Goal: Task Accomplishment & Management: Manage account settings

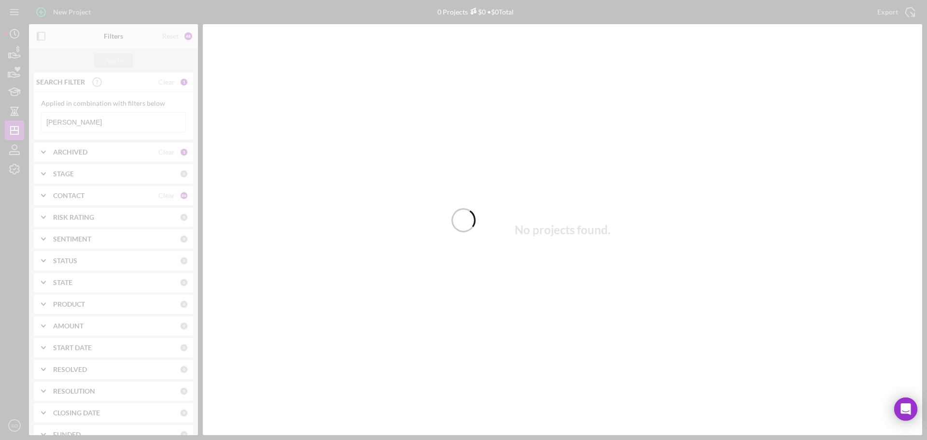
click at [65, 125] on div at bounding box center [463, 220] width 927 height 440
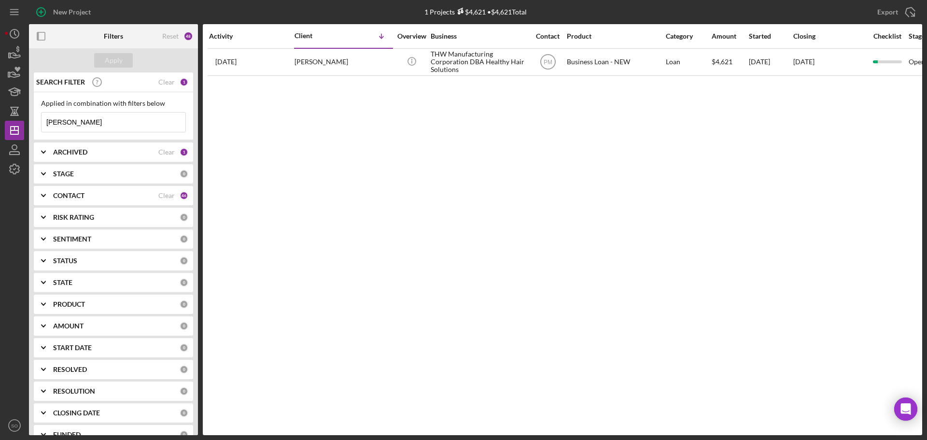
click at [81, 109] on div "Applied in combination with filters below [PERSON_NAME] Icon/Menu Close" at bounding box center [113, 115] width 145 height 33
drag, startPoint x: 72, startPoint y: 125, endPoint x: 28, endPoint y: 124, distance: 44.9
click at [28, 124] on div "New Project 1 Projects $4,621 • $4,621 Total [PERSON_NAME] Export Icon/Export F…" at bounding box center [463, 217] width 917 height 435
drag, startPoint x: 19, startPoint y: 54, endPoint x: 18, endPoint y: 59, distance: 4.9
click at [19, 55] on icon "button" at bounding box center [14, 53] width 24 height 24
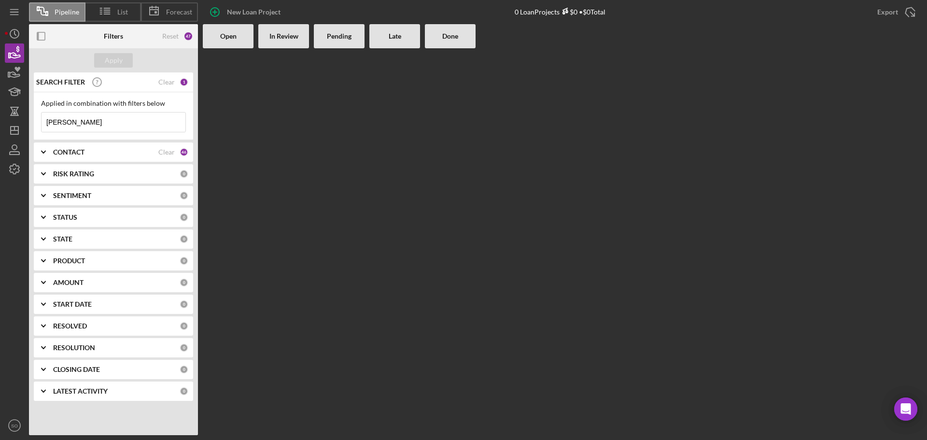
click at [81, 123] on input "[PERSON_NAME]" at bounding box center [114, 121] width 144 height 19
drag, startPoint x: 100, startPoint y: 124, endPoint x: 0, endPoint y: 121, distance: 99.9
click at [1, 121] on div "Pipeline List Forecast New Loan Project 0 Loan Projects $0 • $0 Total Export Ic…" at bounding box center [463, 220] width 927 height 440
type input "[PERSON_NAME]"
click at [102, 127] on input "[PERSON_NAME]" at bounding box center [114, 121] width 144 height 19
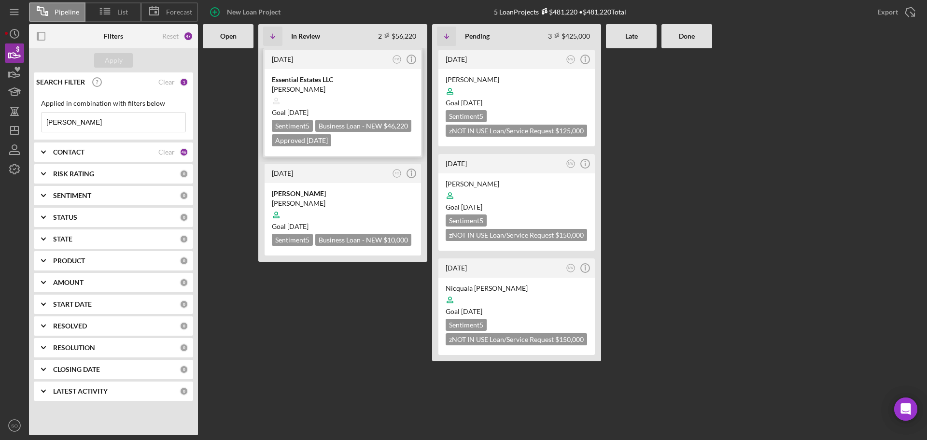
click at [339, 93] on div at bounding box center [343, 101] width 142 height 18
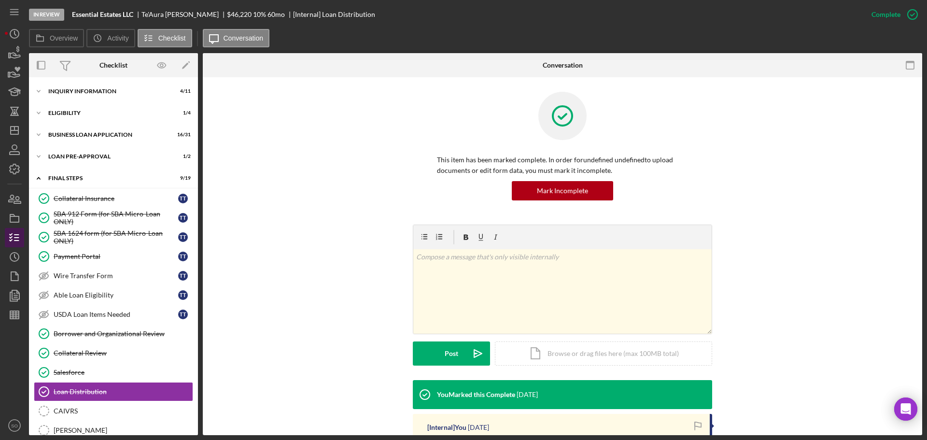
scroll to position [136, 0]
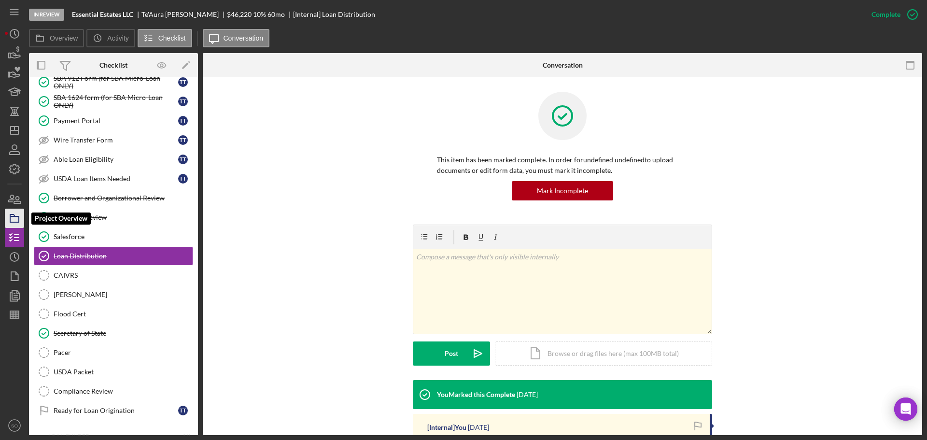
click at [14, 218] on icon "button" at bounding box center [14, 218] width 24 height 24
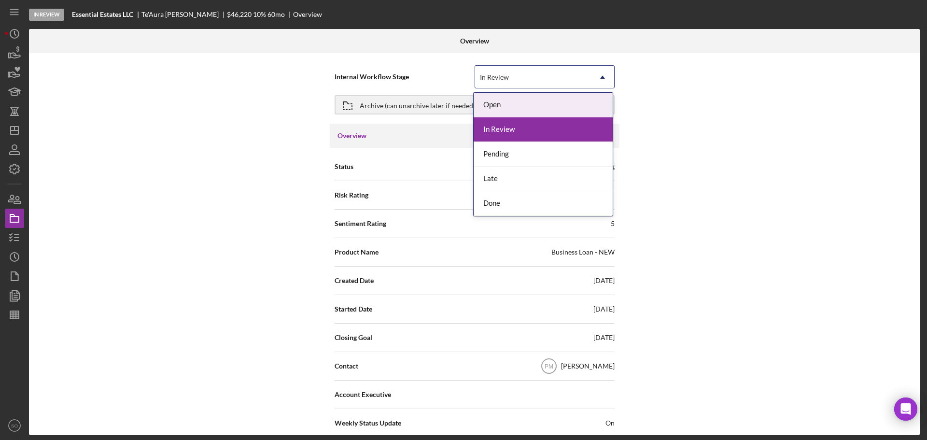
click at [601, 71] on icon "Icon/Dropdown Arrow" at bounding box center [602, 77] width 23 height 23
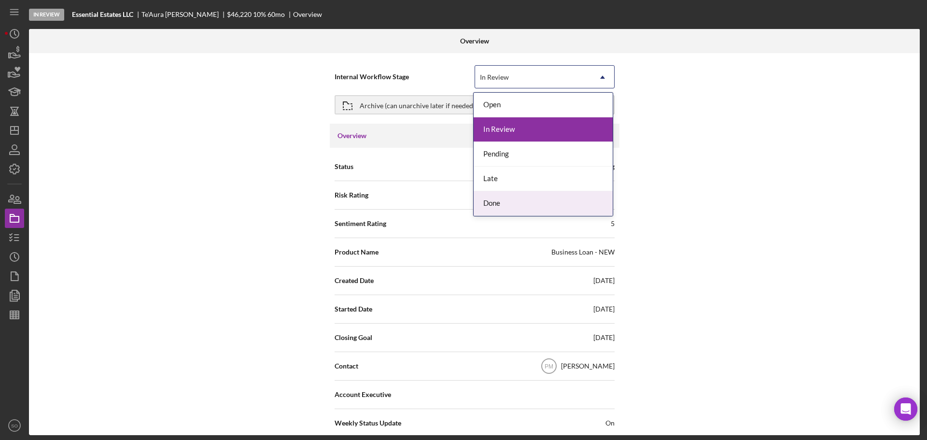
click at [515, 204] on div "Done" at bounding box center [542, 203] width 139 height 25
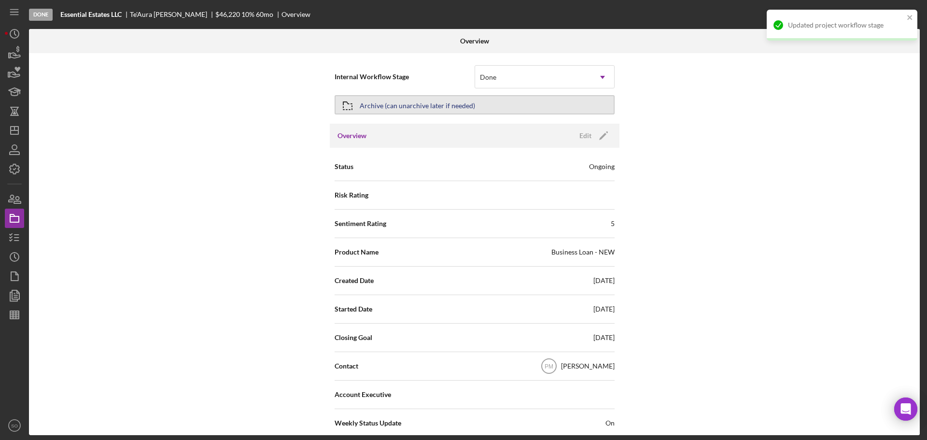
click at [420, 110] on div "Archive (can unarchive later if needed)" at bounding box center [417, 104] width 115 height 17
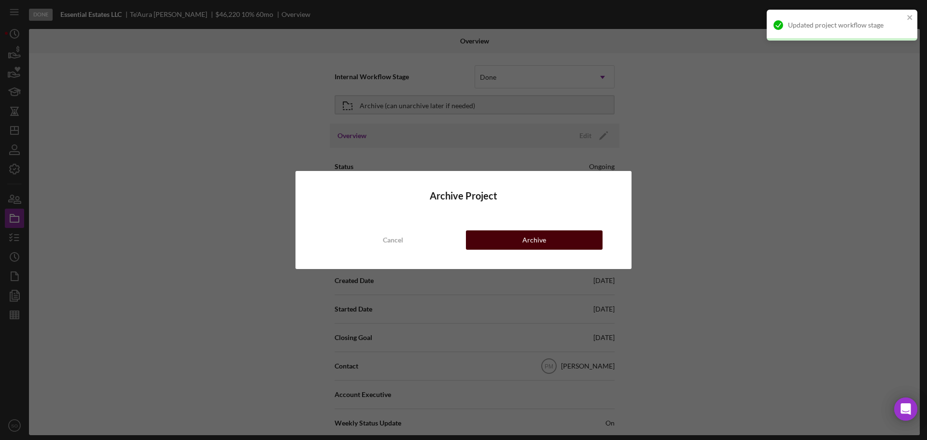
click at [535, 241] on div "Archive" at bounding box center [534, 239] width 24 height 19
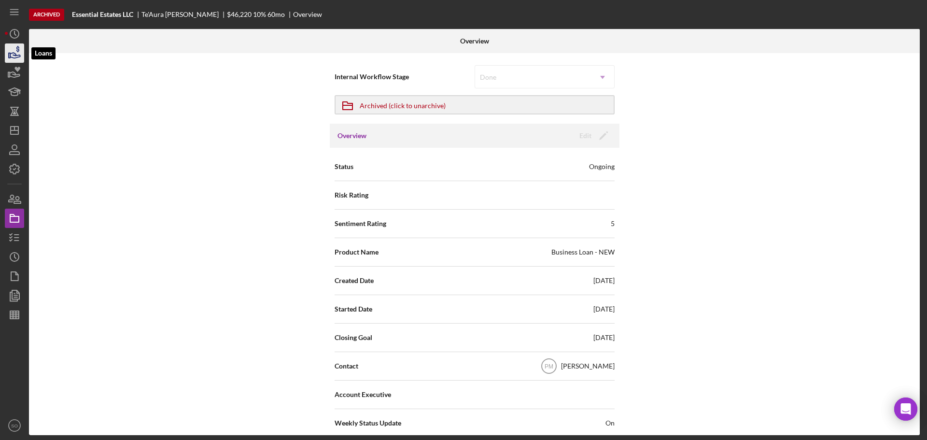
click at [14, 50] on icon "button" at bounding box center [14, 53] width 24 height 24
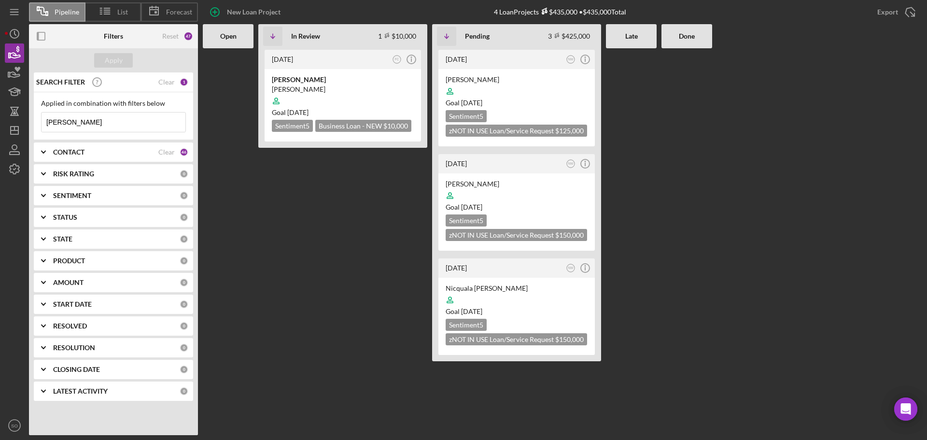
drag, startPoint x: 87, startPoint y: 125, endPoint x: 25, endPoint y: 118, distance: 62.1
click at [25, 118] on div "Pipeline List Forecast New Loan Project 4 Loan Projects $435,000 • $435,000 Tot…" at bounding box center [463, 217] width 917 height 435
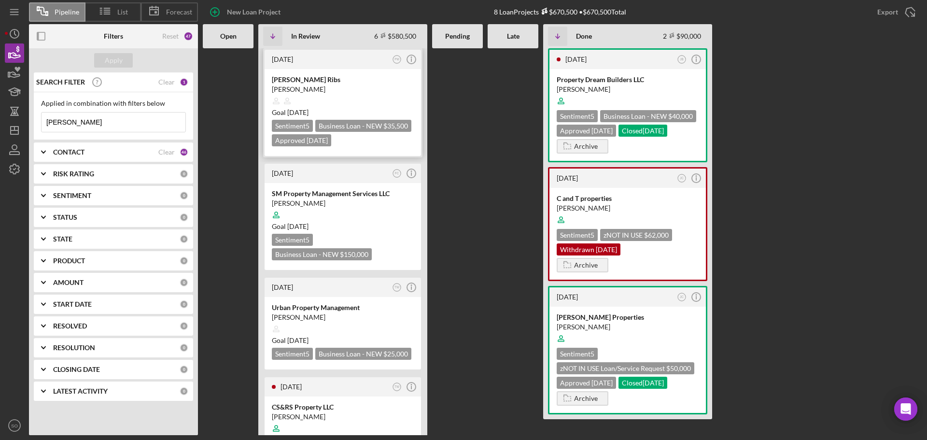
type input "[PERSON_NAME]"
click at [308, 111] on time "[DATE]" at bounding box center [297, 112] width 21 height 8
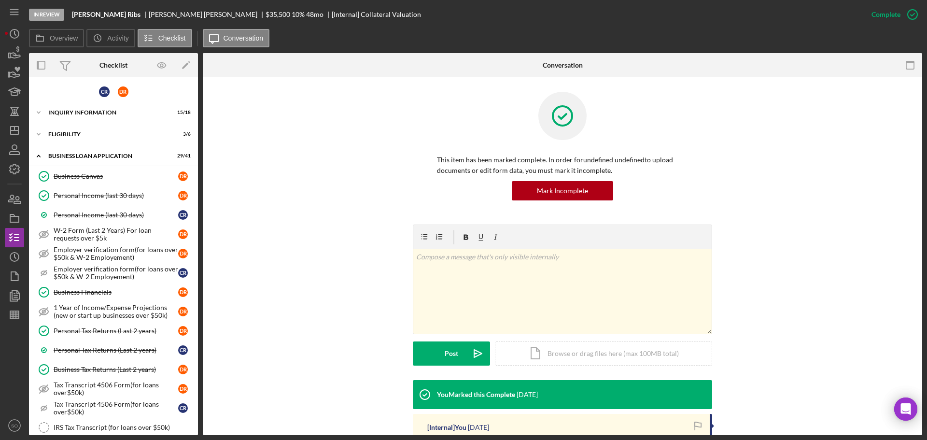
scroll to position [597, 0]
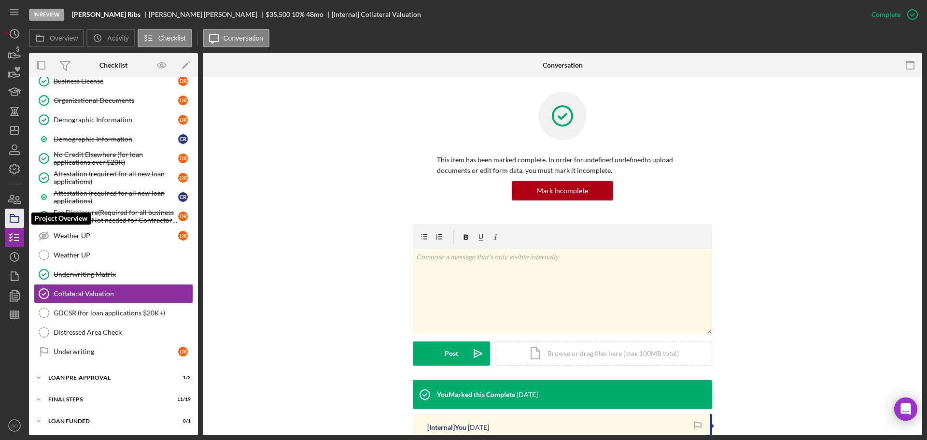
click at [14, 219] on icon "button" at bounding box center [14, 218] width 24 height 24
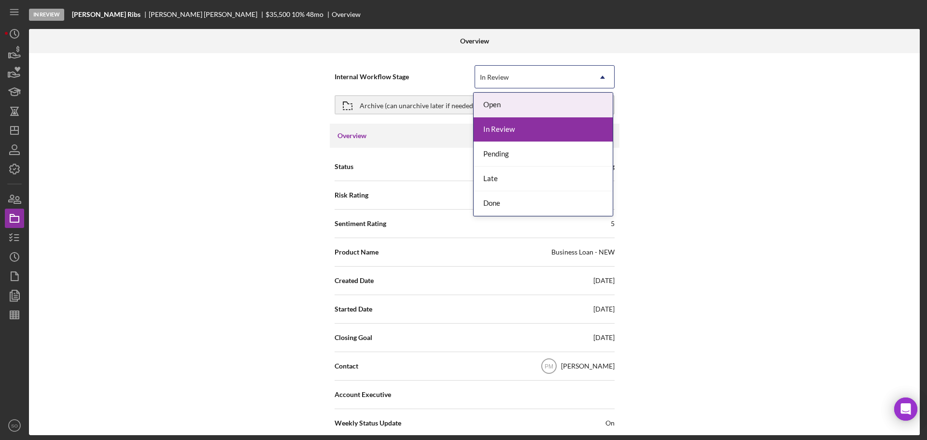
click at [603, 77] on icon "Icon/Dropdown Arrow" at bounding box center [602, 77] width 23 height 23
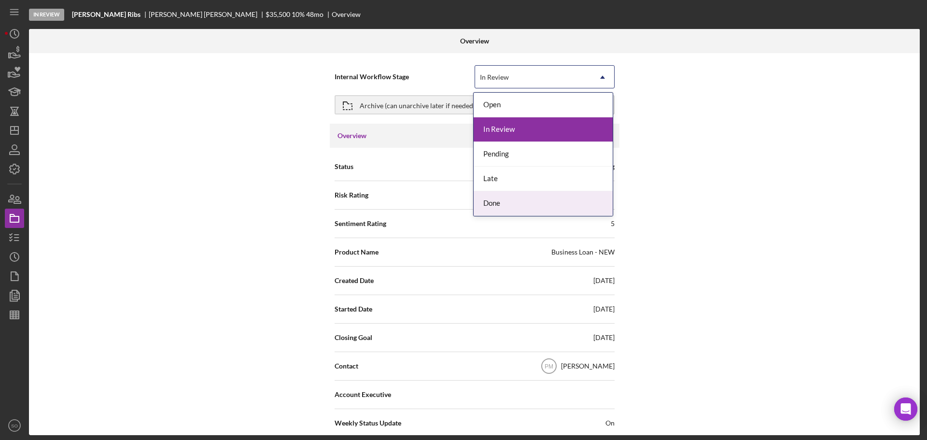
click at [502, 201] on div "Done" at bounding box center [542, 203] width 139 height 25
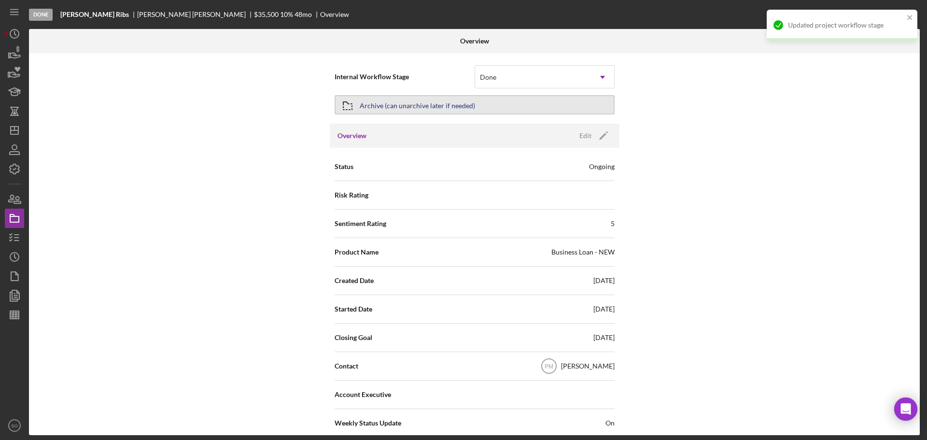
click at [460, 107] on div "Archive (can unarchive later if needed)" at bounding box center [417, 104] width 115 height 17
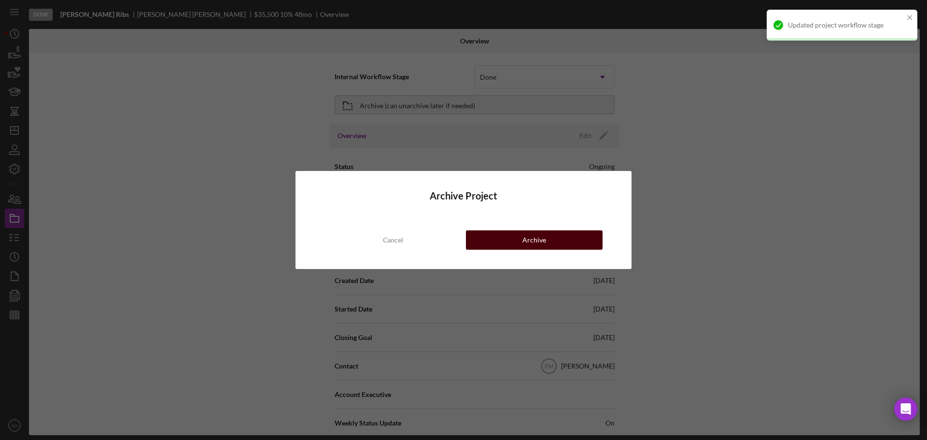
click at [524, 240] on div "Archive" at bounding box center [534, 239] width 24 height 19
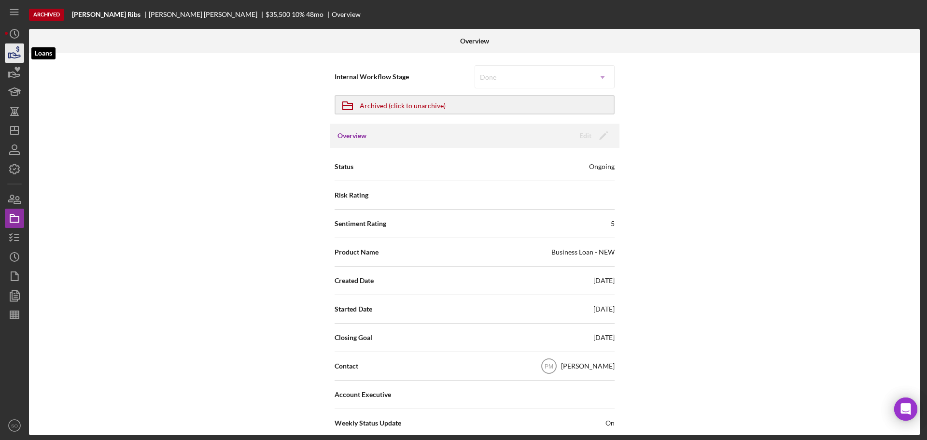
click at [15, 56] on icon "button" at bounding box center [15, 55] width 10 height 5
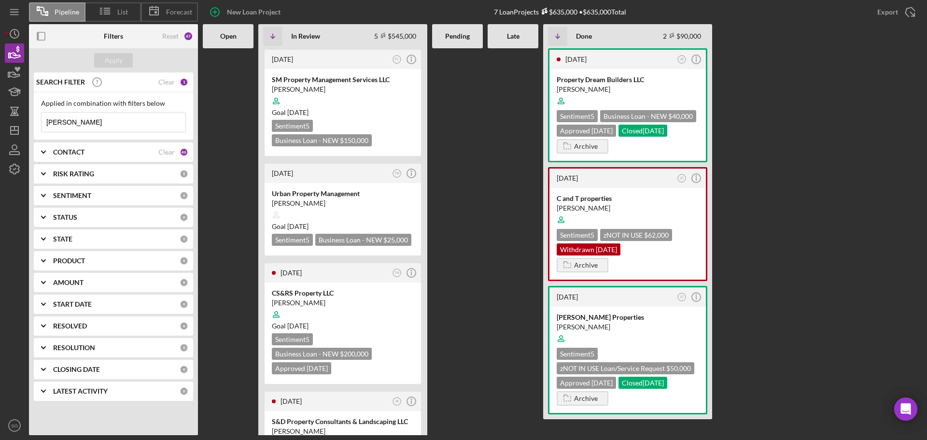
drag, startPoint x: 82, startPoint y: 124, endPoint x: 25, endPoint y: 119, distance: 56.7
click at [27, 119] on div "Pipeline List Forecast New Loan Project 7 Loan Projects $635,000 • $635,000 Tot…" at bounding box center [463, 217] width 917 height 435
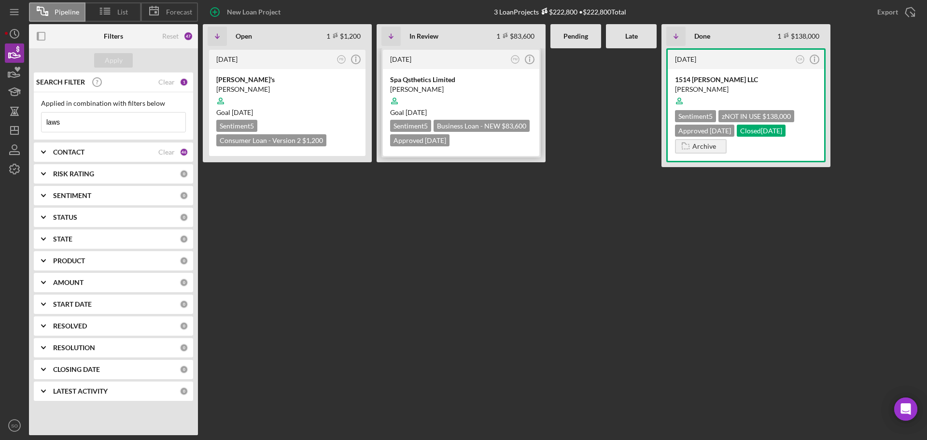
type input "laws"
click at [477, 97] on div at bounding box center [461, 101] width 142 height 18
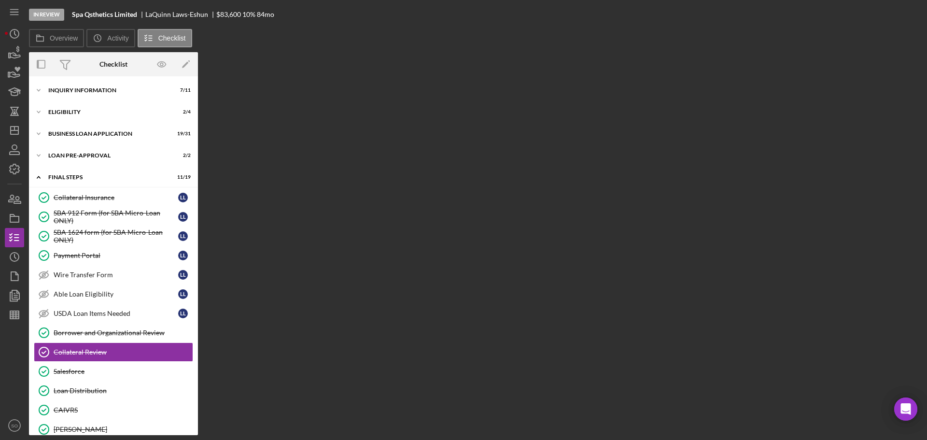
scroll to position [97, 0]
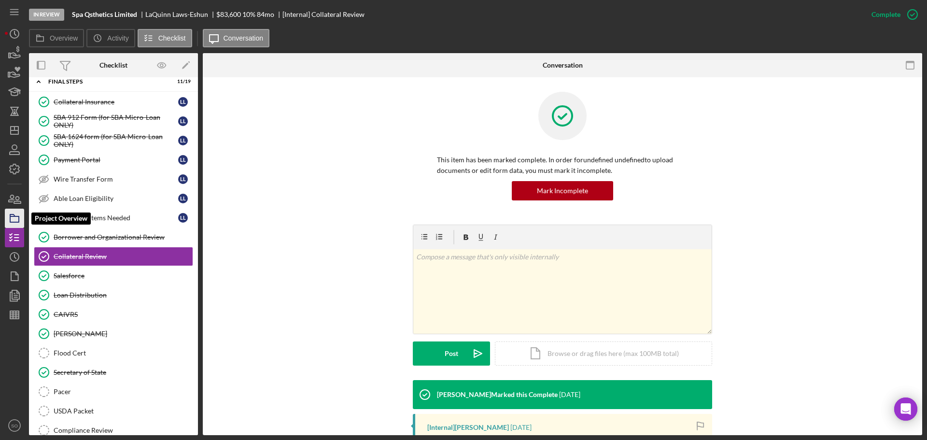
click at [10, 218] on rect "button" at bounding box center [14, 219] width 9 height 6
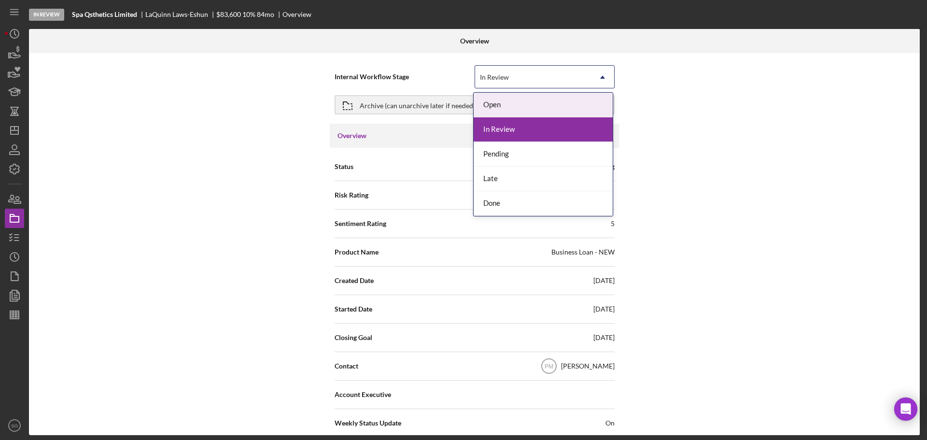
click at [599, 75] on icon "Icon/Dropdown Arrow" at bounding box center [602, 77] width 23 height 23
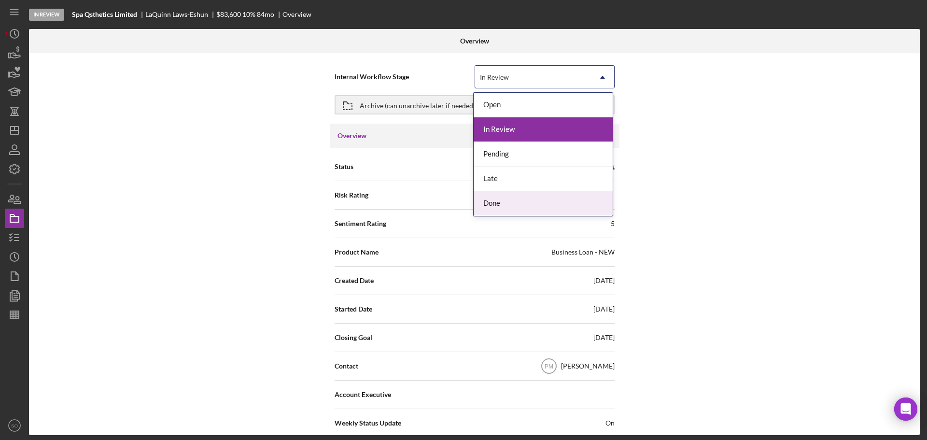
click at [500, 199] on div "Done" at bounding box center [542, 203] width 139 height 25
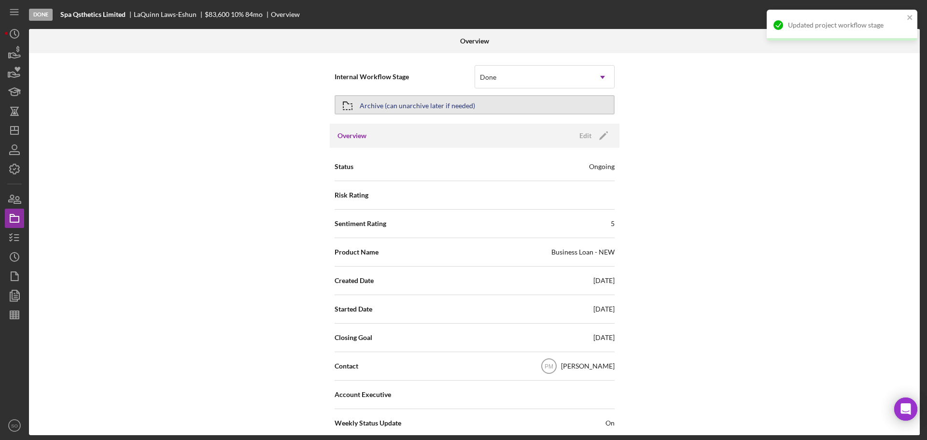
click at [468, 105] on div "Archive (can unarchive later if needed)" at bounding box center [417, 104] width 115 height 17
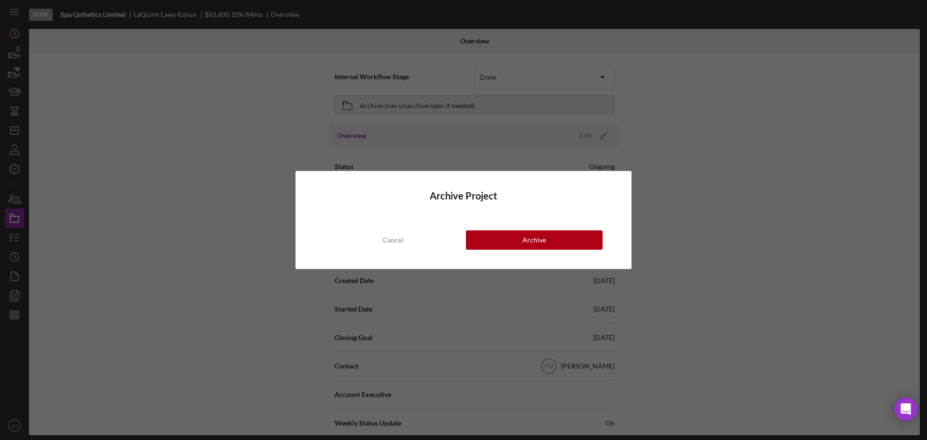
click at [513, 250] on div "Archive Project Cancel Archive" at bounding box center [463, 220] width 336 height 98
click at [487, 242] on button "Archive" at bounding box center [534, 239] width 137 height 19
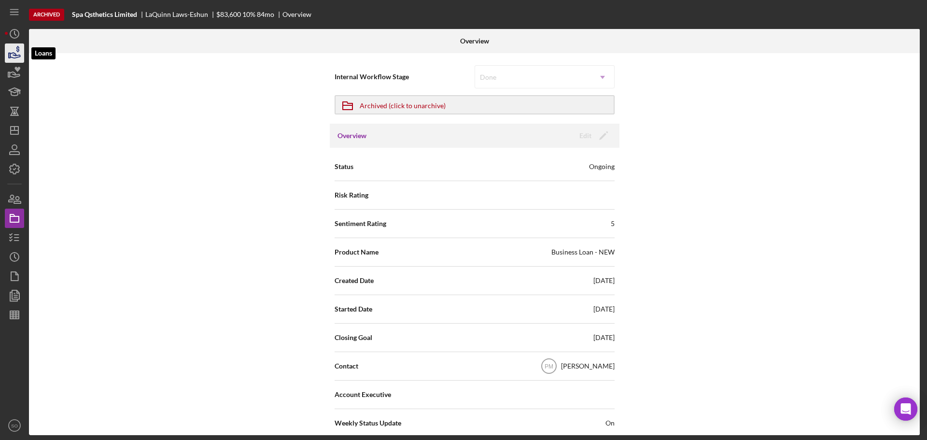
click at [11, 56] on icon "button" at bounding box center [14, 53] width 24 height 24
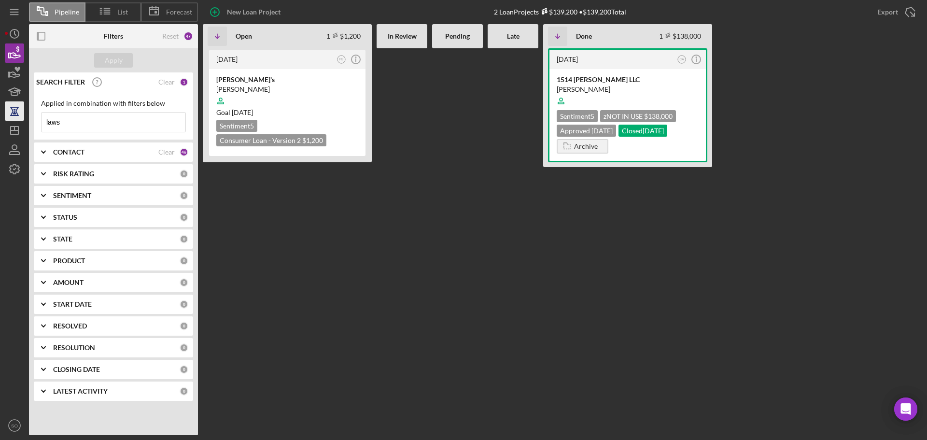
drag, startPoint x: 97, startPoint y: 122, endPoint x: 24, endPoint y: 112, distance: 74.5
click at [24, 112] on div "Pipeline List Forecast New Loan Project 2 Loan Projects $139,200 • $139,200 Tot…" at bounding box center [463, 217] width 917 height 435
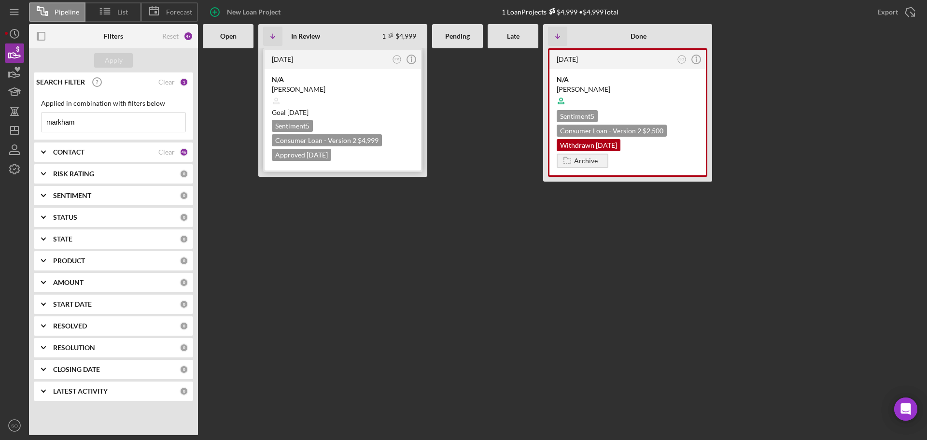
type input "markham"
click at [370, 95] on div at bounding box center [343, 101] width 142 height 18
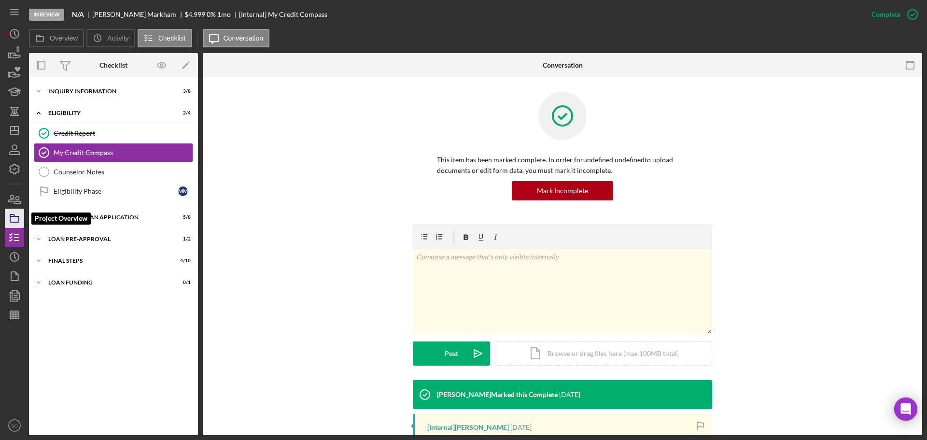
click at [15, 215] on icon "button" at bounding box center [14, 218] width 24 height 24
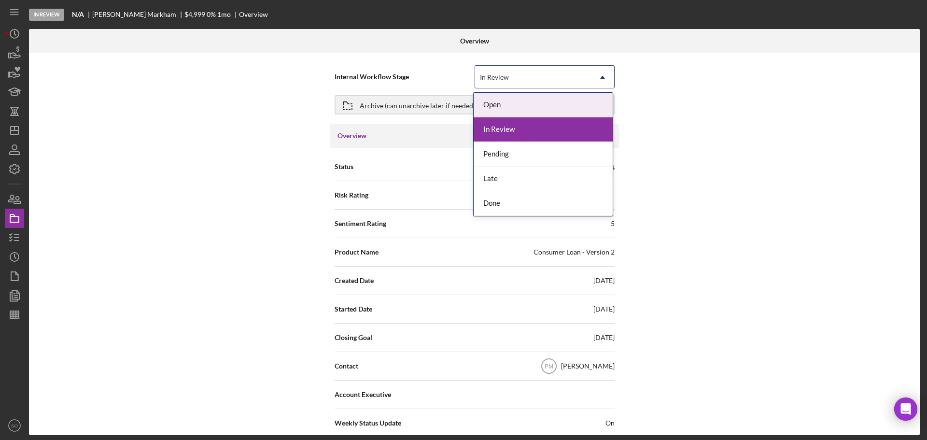
click at [601, 73] on icon "Icon/Dropdown Arrow" at bounding box center [602, 77] width 23 height 23
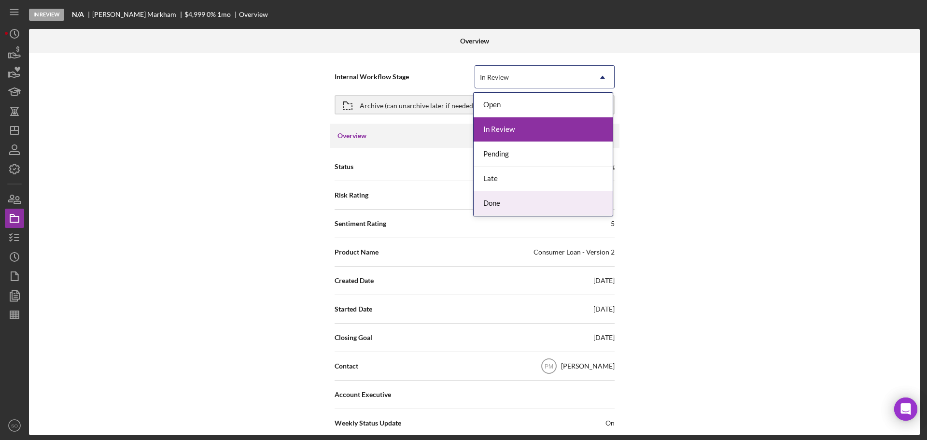
click at [502, 209] on div "Done" at bounding box center [542, 203] width 139 height 25
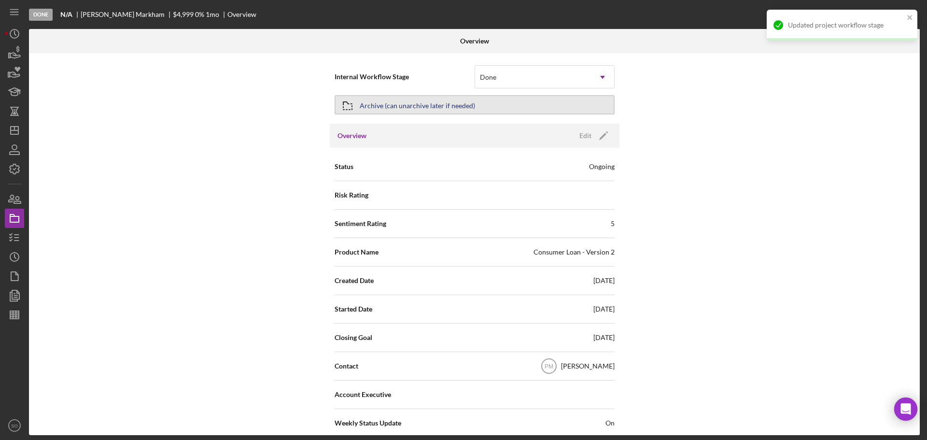
click at [385, 106] on div "Archive (can unarchive later if needed)" at bounding box center [417, 104] width 115 height 17
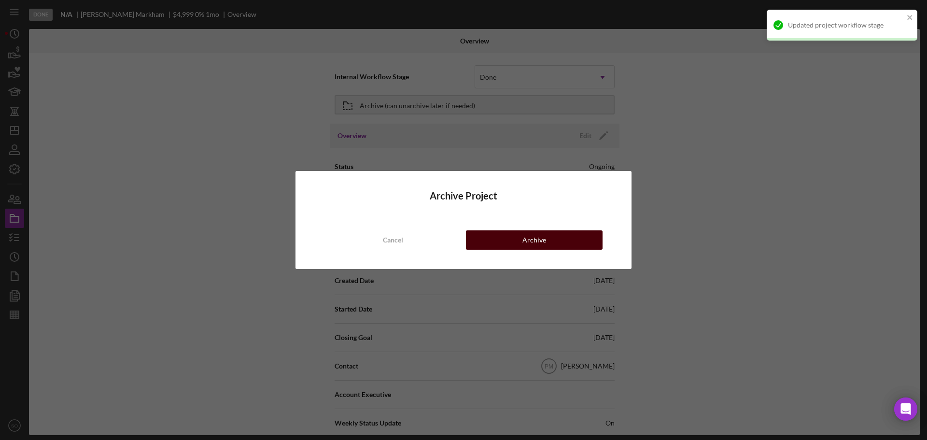
click at [529, 238] on div "Archive" at bounding box center [534, 239] width 24 height 19
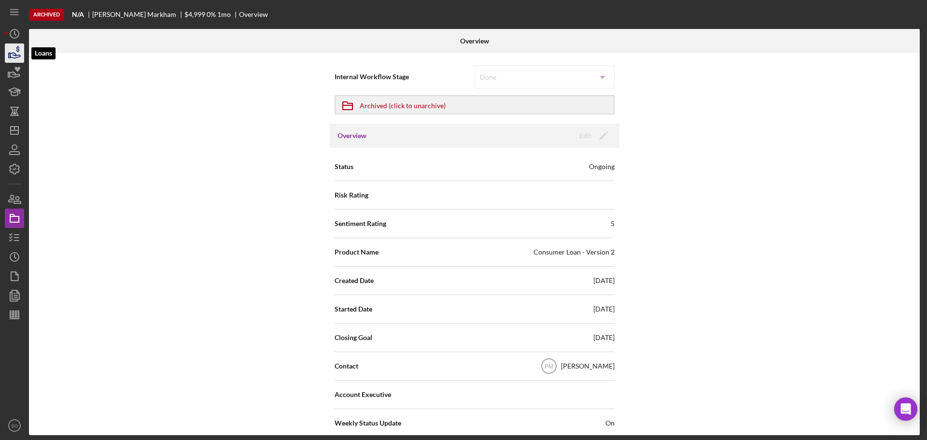
click at [13, 55] on icon "button" at bounding box center [15, 55] width 10 height 5
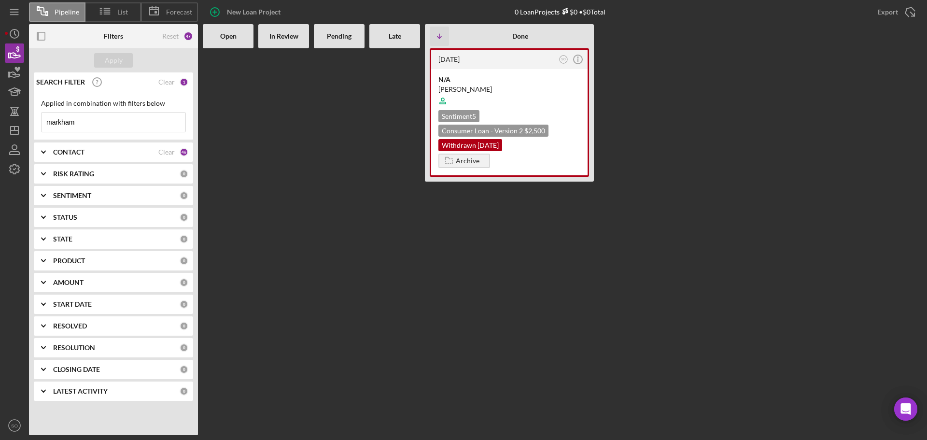
drag, startPoint x: 94, startPoint y: 119, endPoint x: 2, endPoint y: 122, distance: 91.3
click at [2, 122] on div "Pipeline List Forecast New Loan Project 0 Loan Projects $0 • $0 Total Export Ic…" at bounding box center [463, 220] width 927 height 440
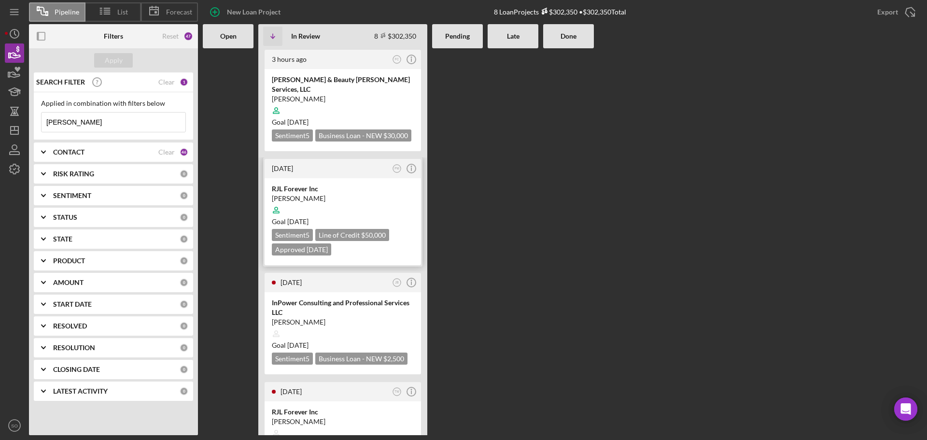
type input "[PERSON_NAME]"
click at [339, 201] on div at bounding box center [343, 210] width 142 height 18
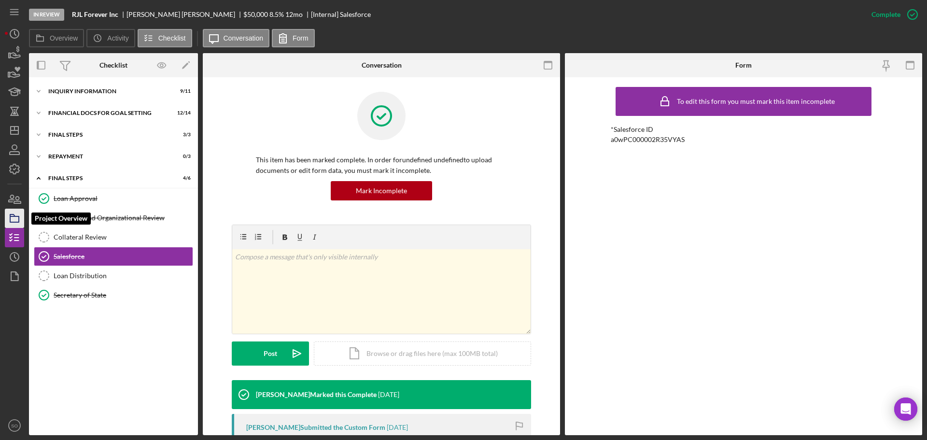
drag, startPoint x: 14, startPoint y: 217, endPoint x: 21, endPoint y: 218, distance: 6.9
click at [15, 216] on polygon "button" at bounding box center [12, 215] width 5 height 2
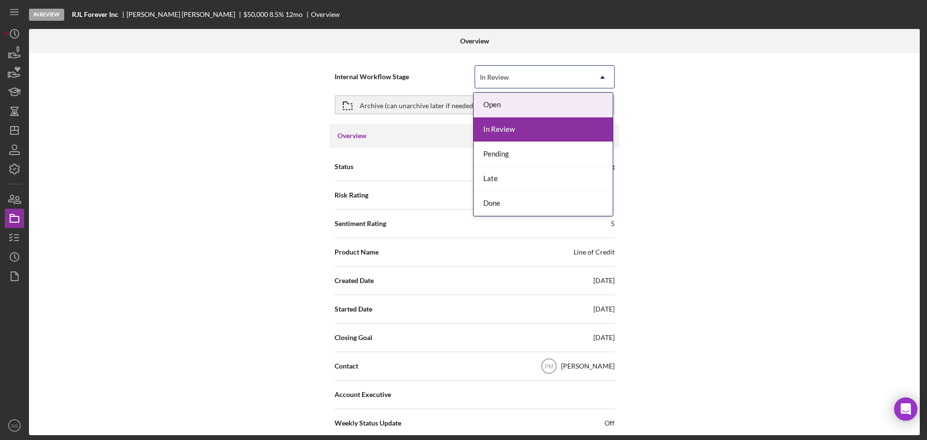
click at [604, 75] on icon "Icon/Dropdown Arrow" at bounding box center [602, 77] width 23 height 23
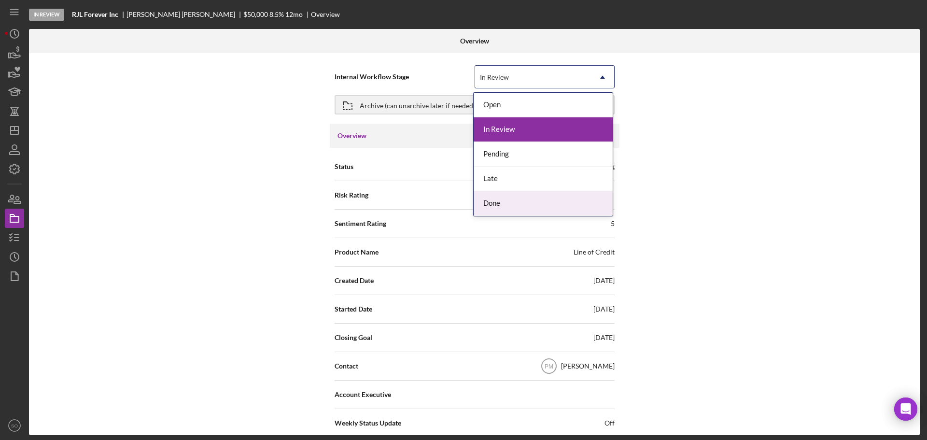
click at [495, 202] on div "Done" at bounding box center [542, 203] width 139 height 25
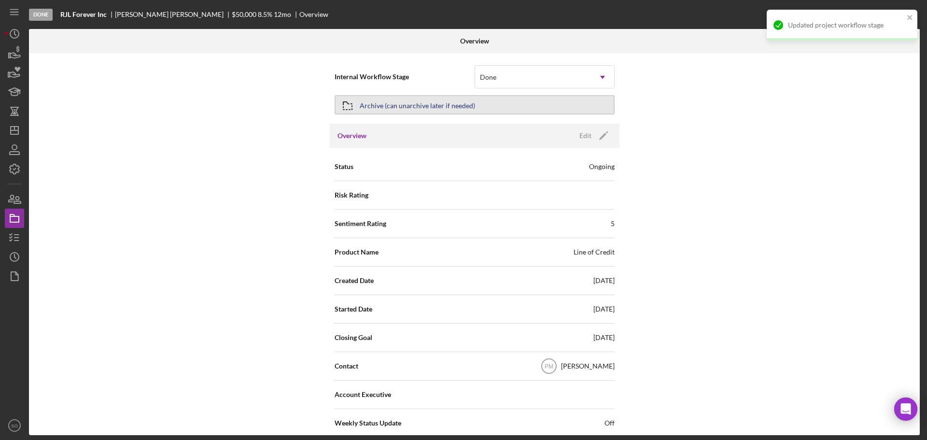
click at [473, 104] on button "Archive (can unarchive later if needed)" at bounding box center [474, 104] width 280 height 19
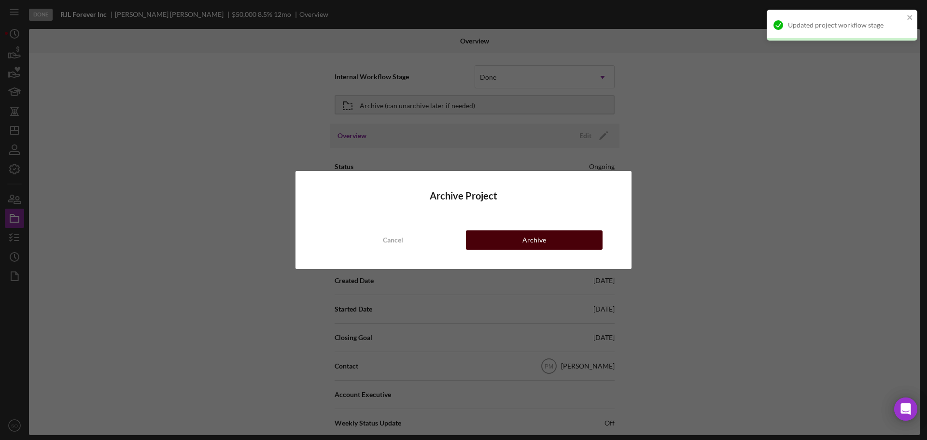
drag, startPoint x: 514, startPoint y: 242, endPoint x: 499, endPoint y: 241, distance: 15.0
click at [513, 242] on button "Archive" at bounding box center [534, 239] width 137 height 19
